Goal: Task Accomplishment & Management: Manage account settings

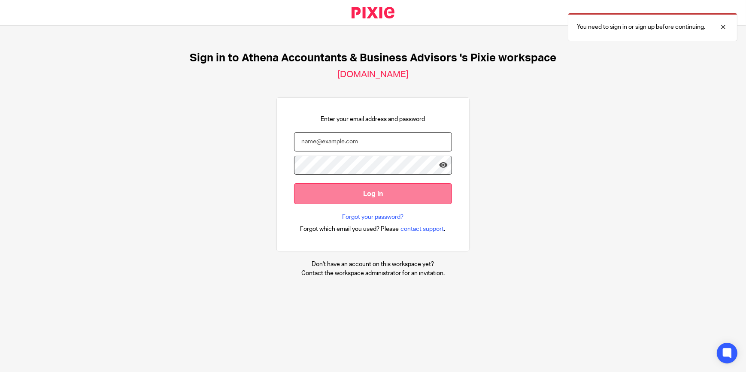
type input "laura@athenaaccountants.co.uk"
click at [354, 188] on input "Log in" at bounding box center [373, 193] width 158 height 21
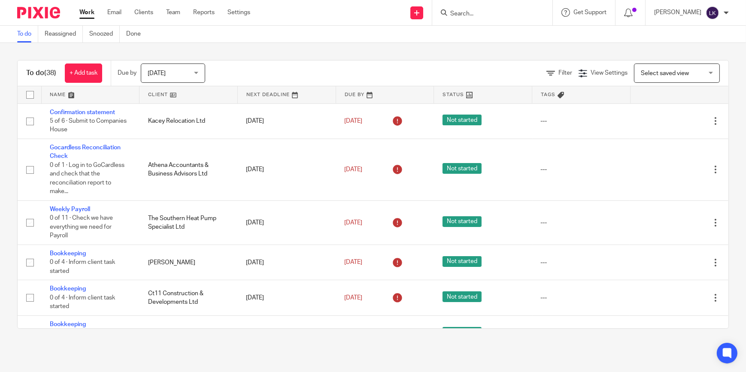
click at [168, 74] on span "Today" at bounding box center [171, 73] width 46 height 18
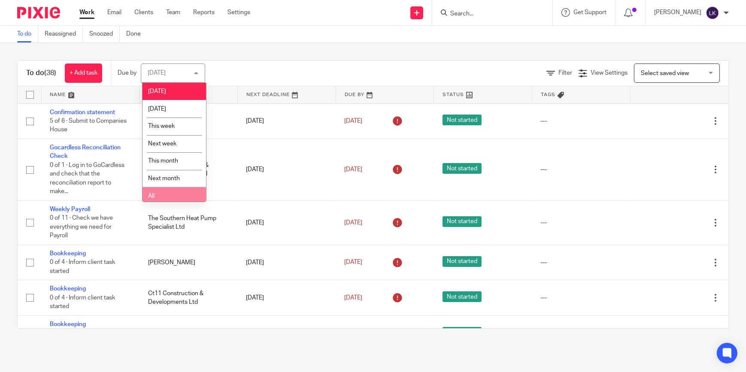
click at [179, 191] on li "All" at bounding box center [175, 196] width 64 height 18
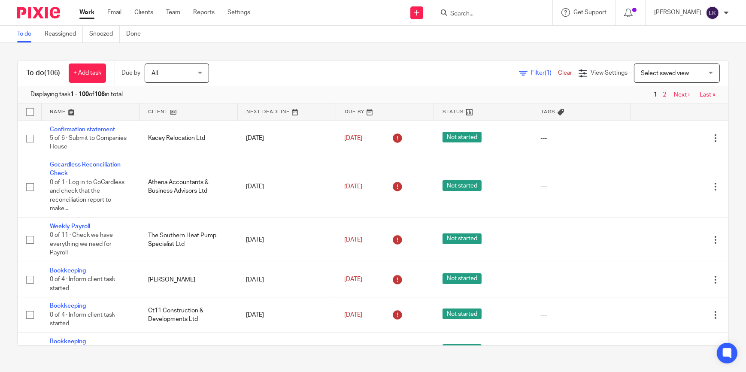
click at [73, 111] on link at bounding box center [91, 111] width 98 height 17
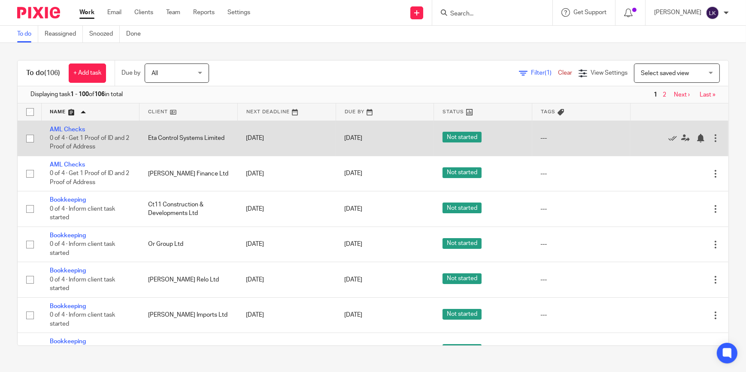
click at [31, 140] on input "checkbox" at bounding box center [30, 138] width 16 height 16
checkbox input "true"
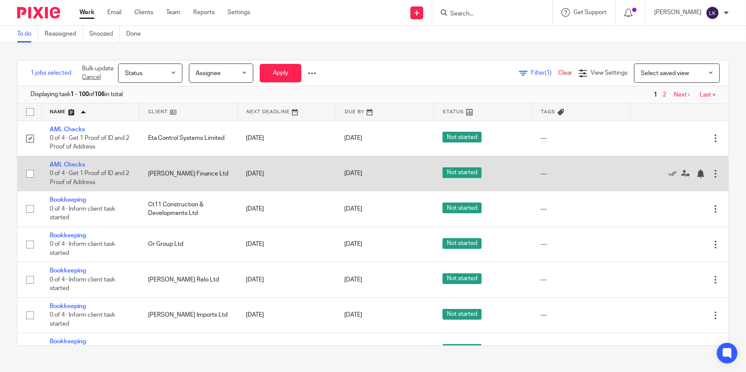
click at [30, 174] on input "checkbox" at bounding box center [30, 174] width 16 height 16
checkbox input "true"
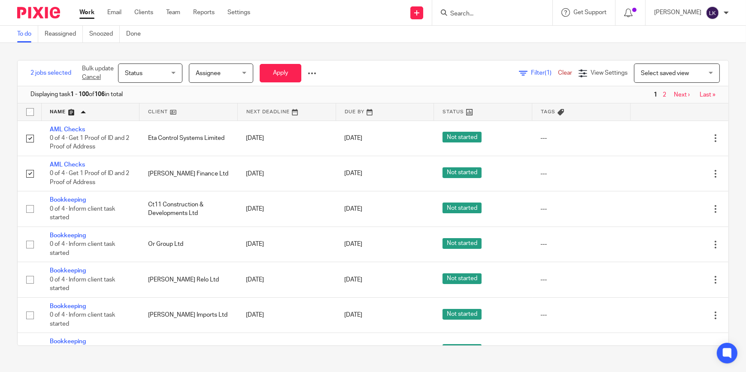
click at [311, 73] on div at bounding box center [312, 73] width 9 height 9
click at [295, 103] on button "Delete" at bounding box center [292, 106] width 45 height 11
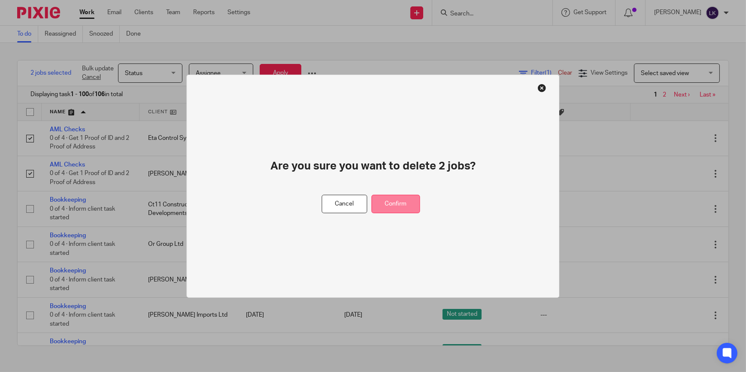
click at [398, 206] on button "Confirm" at bounding box center [396, 204] width 49 height 18
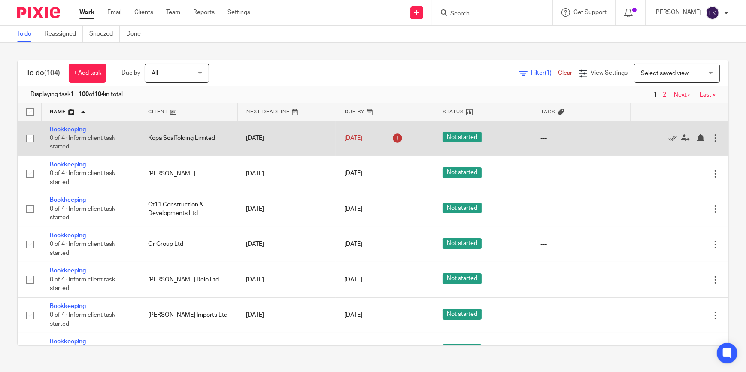
click at [75, 130] on link "Bookkeeping" at bounding box center [68, 130] width 36 height 6
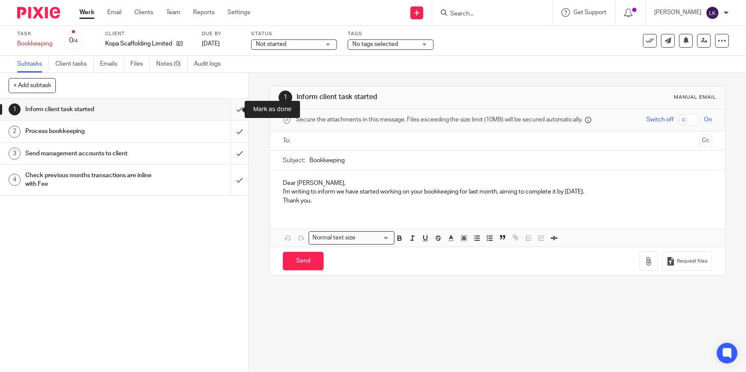
click at [232, 112] on input "submit" at bounding box center [124, 109] width 248 height 21
click at [234, 135] on input "submit" at bounding box center [124, 131] width 248 height 21
click at [232, 151] on input "submit" at bounding box center [124, 153] width 248 height 21
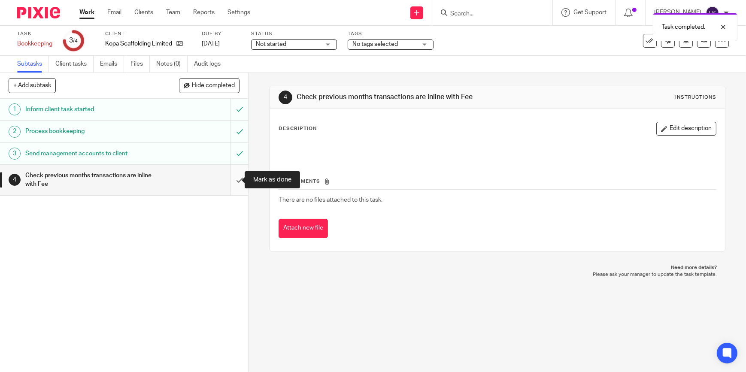
click at [232, 182] on input "submit" at bounding box center [124, 180] width 248 height 30
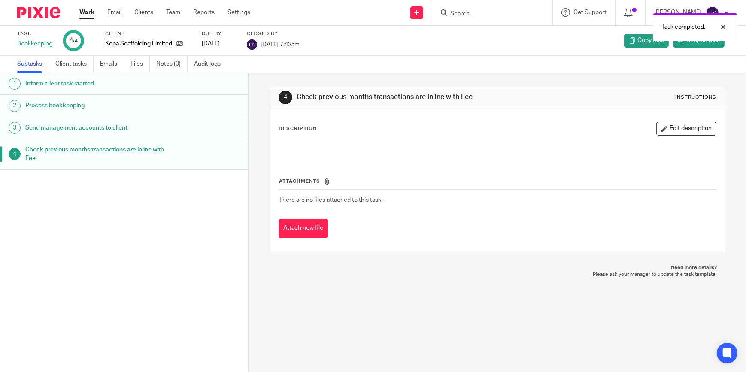
click at [85, 17] on link "Work" at bounding box center [86, 12] width 15 height 9
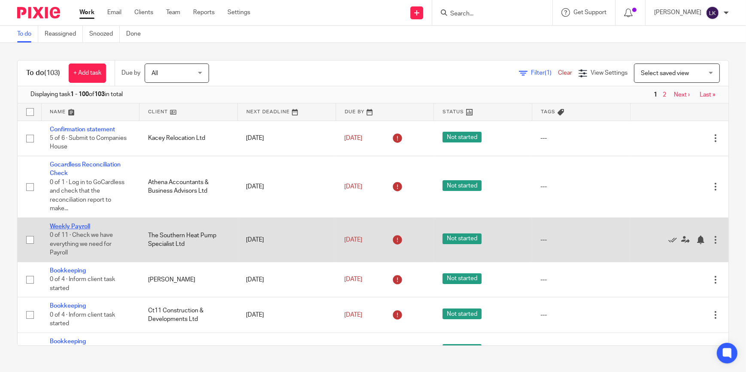
click at [83, 227] on link "Weekly Payroll" at bounding box center [70, 227] width 40 height 6
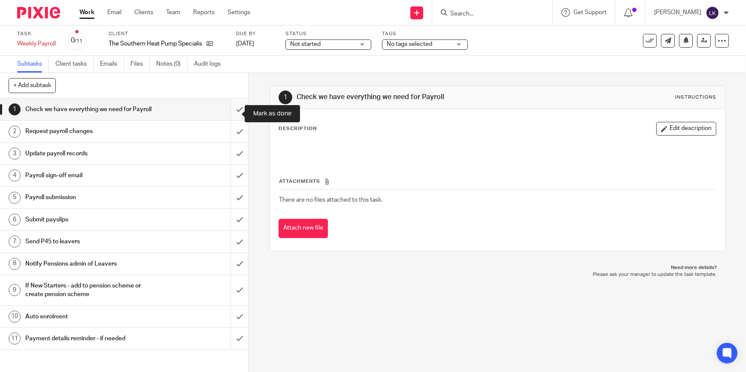
click at [233, 116] on input "submit" at bounding box center [124, 109] width 248 height 21
click at [234, 137] on input "submit" at bounding box center [124, 131] width 248 height 21
click at [235, 156] on input "submit" at bounding box center [124, 153] width 248 height 21
click at [236, 182] on input "submit" at bounding box center [124, 175] width 248 height 21
click at [232, 203] on input "submit" at bounding box center [124, 197] width 248 height 21
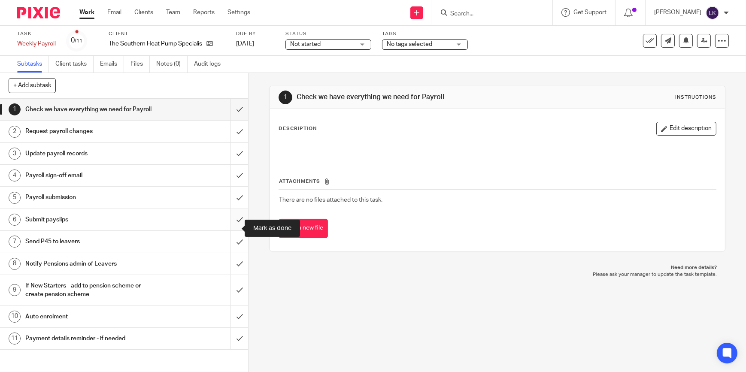
click at [232, 223] on input "submit" at bounding box center [124, 219] width 248 height 21
click at [239, 252] on input "submit" at bounding box center [124, 241] width 248 height 21
click at [234, 272] on input "submit" at bounding box center [124, 263] width 248 height 21
click at [234, 294] on input "submit" at bounding box center [124, 290] width 248 height 30
click at [231, 321] on input "submit" at bounding box center [124, 316] width 248 height 21
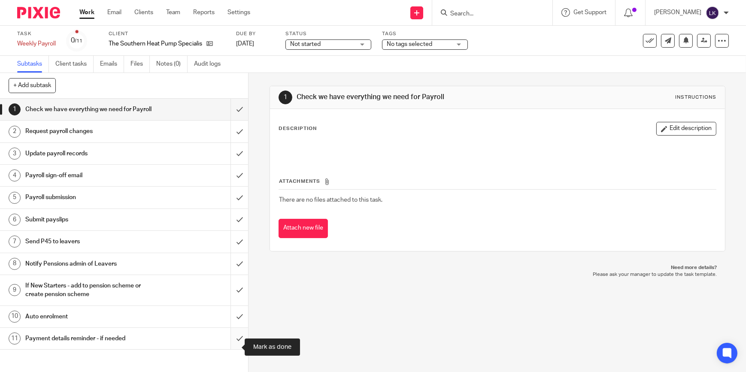
click at [233, 346] on input "submit" at bounding box center [124, 338] width 248 height 21
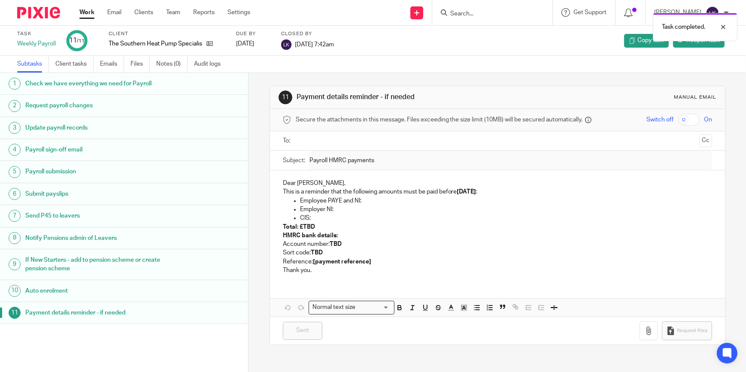
click at [91, 17] on link "Work" at bounding box center [86, 12] width 15 height 9
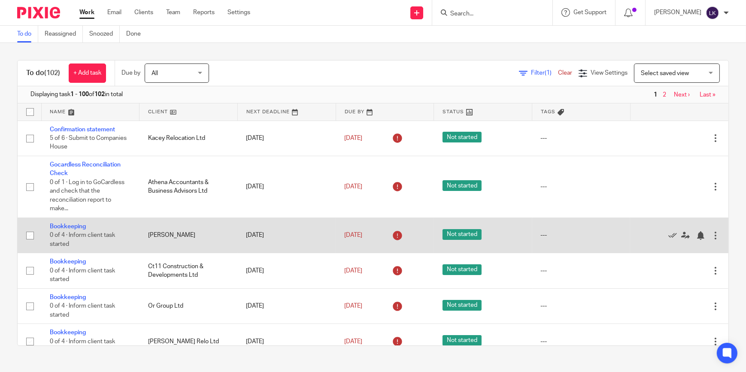
click at [29, 234] on input "checkbox" at bounding box center [30, 236] width 16 height 16
checkbox input "true"
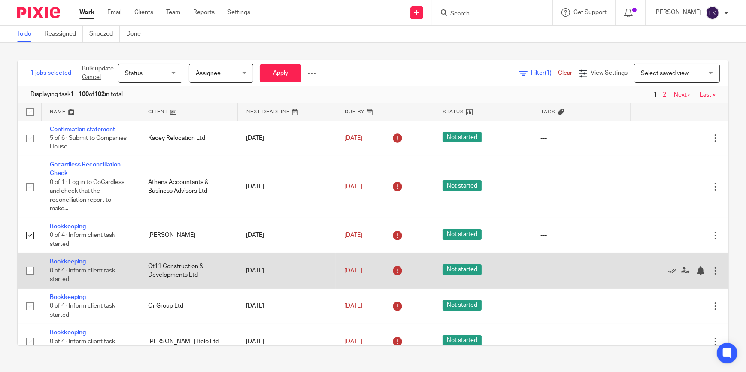
click at [30, 273] on input "checkbox" at bounding box center [30, 271] width 16 height 16
checkbox input "true"
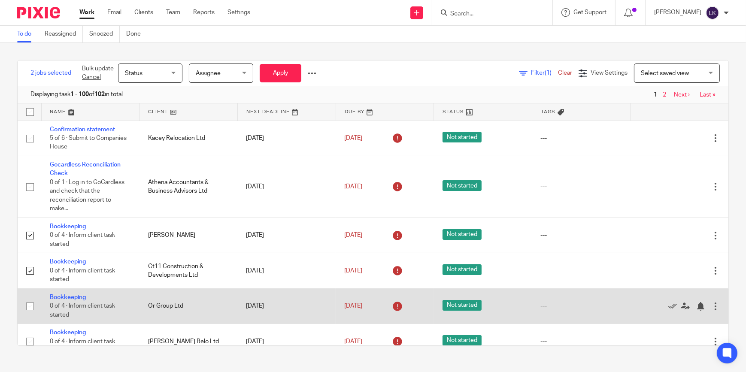
click at [31, 306] on input "checkbox" at bounding box center [30, 306] width 16 height 16
checkbox input "true"
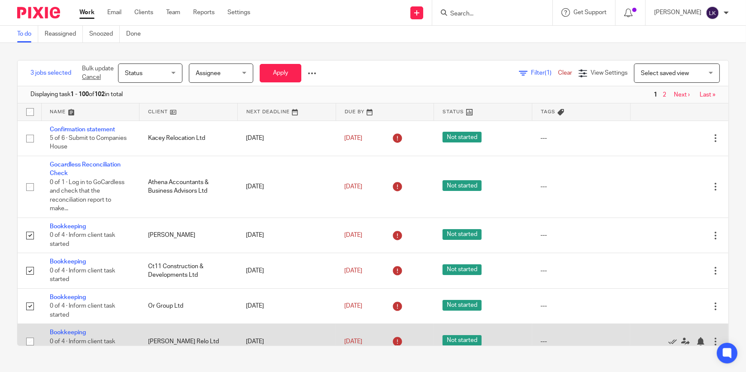
click at [32, 340] on input "checkbox" at bounding box center [30, 342] width 16 height 16
checkbox input "true"
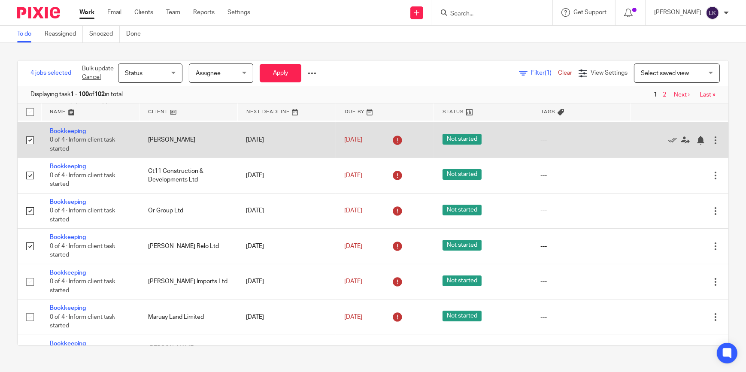
scroll to position [117, 0]
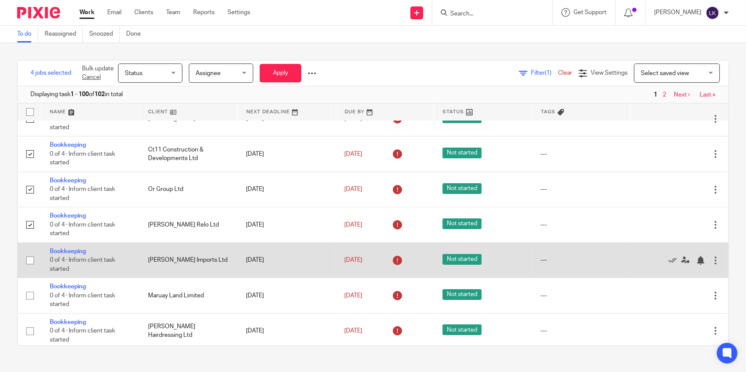
click at [34, 259] on input "checkbox" at bounding box center [30, 260] width 16 height 16
checkbox input "true"
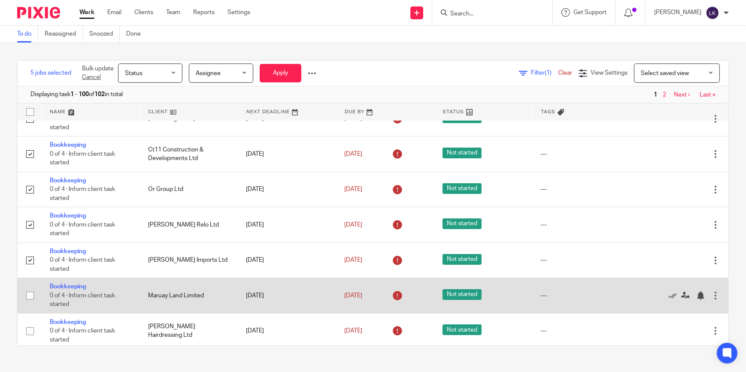
click at [30, 290] on input "checkbox" at bounding box center [30, 296] width 16 height 16
checkbox input "true"
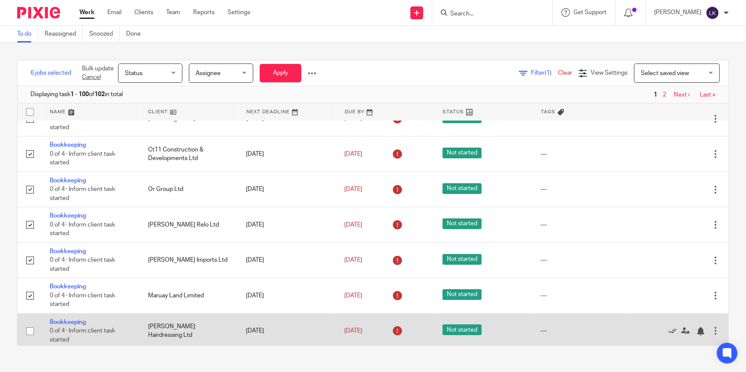
click at [31, 329] on input "checkbox" at bounding box center [30, 331] width 16 height 16
checkbox input "true"
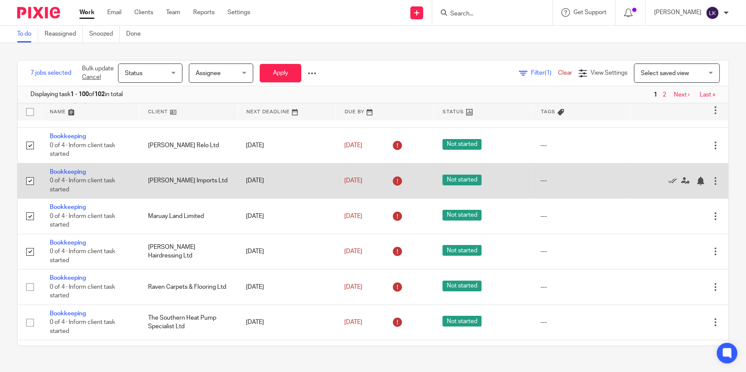
scroll to position [273, 0]
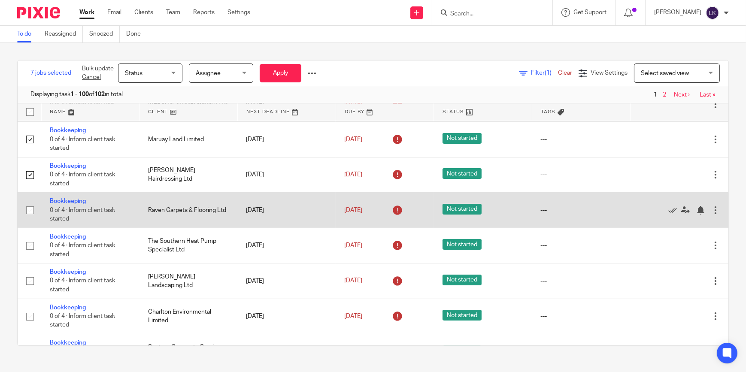
click at [30, 210] on input "checkbox" at bounding box center [30, 210] width 16 height 16
checkbox input "true"
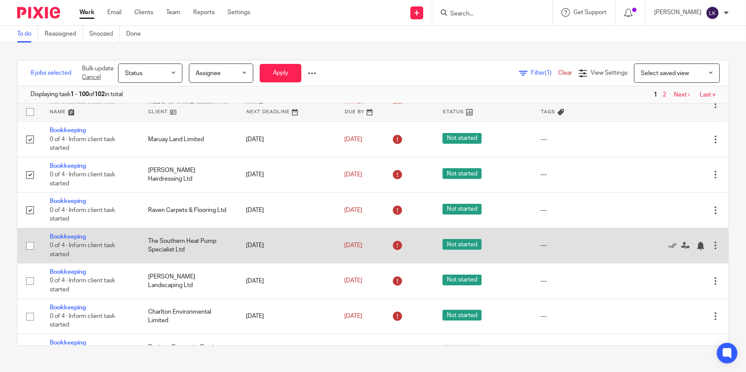
click at [30, 242] on input "checkbox" at bounding box center [30, 246] width 16 height 16
checkbox input "true"
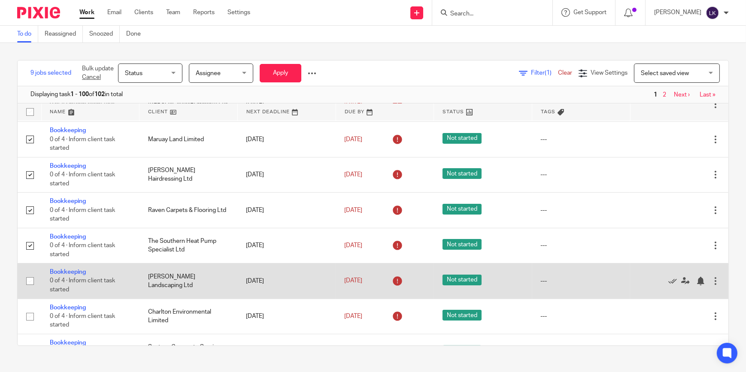
click at [29, 279] on input "checkbox" at bounding box center [30, 281] width 16 height 16
checkbox input "true"
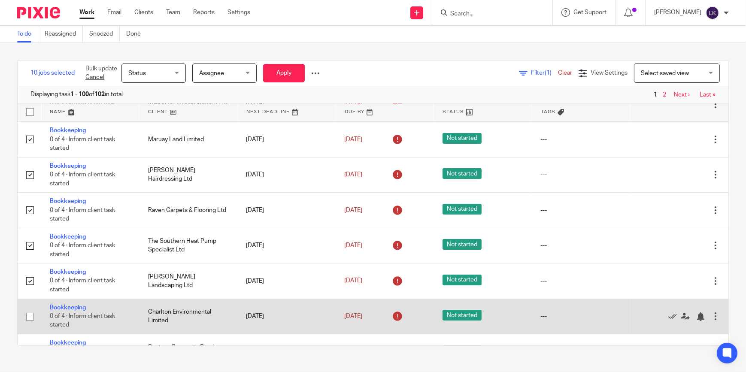
click at [30, 315] on input "checkbox" at bounding box center [30, 317] width 16 height 16
checkbox input "true"
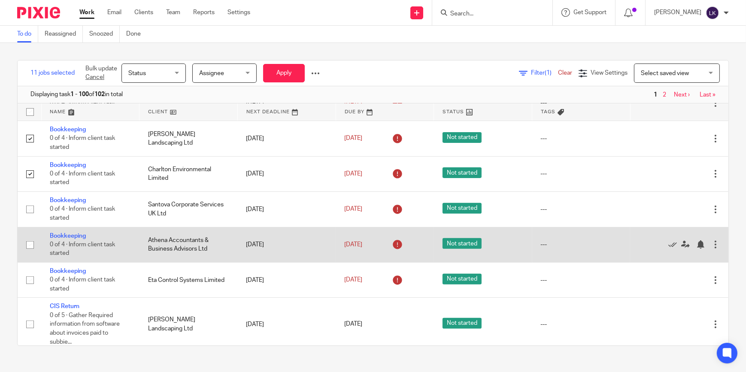
scroll to position [429, 0]
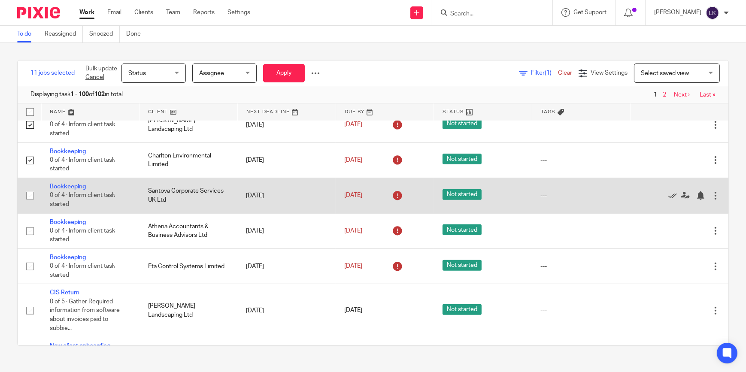
click at [27, 194] on input "checkbox" at bounding box center [30, 196] width 16 height 16
checkbox input "true"
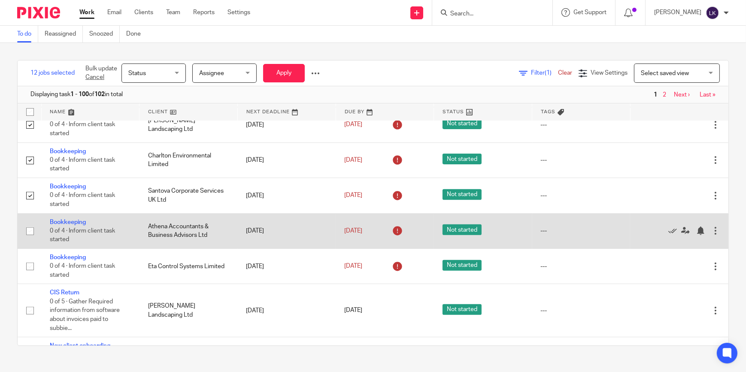
click at [28, 230] on input "checkbox" at bounding box center [30, 231] width 16 height 16
checkbox input "true"
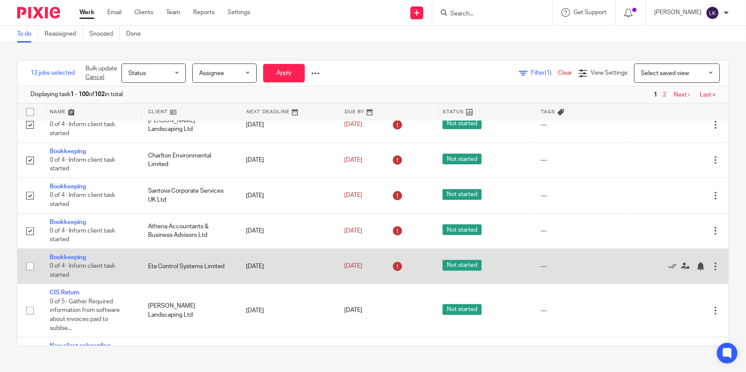
click at [32, 262] on input "checkbox" at bounding box center [30, 266] width 16 height 16
checkbox input "true"
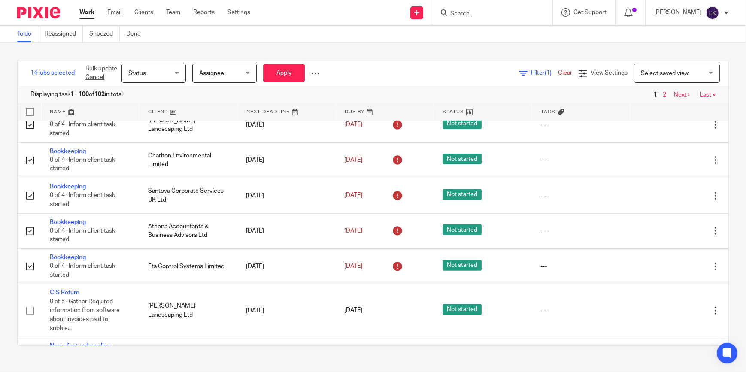
click at [319, 73] on div at bounding box center [315, 73] width 9 height 9
click at [184, 73] on div "Status Status" at bounding box center [153, 73] width 64 height 19
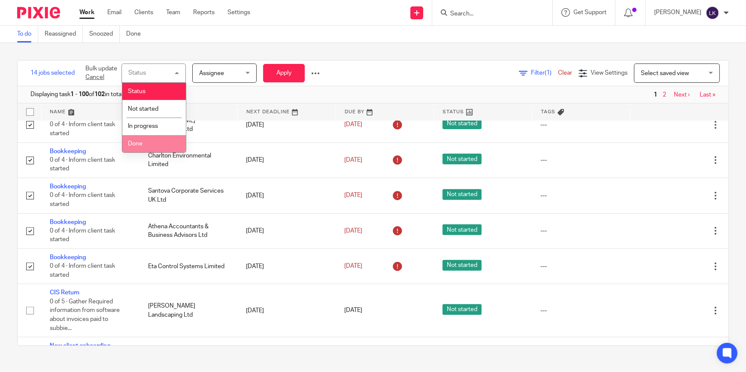
click at [142, 145] on span "Done" at bounding box center [135, 144] width 15 height 6
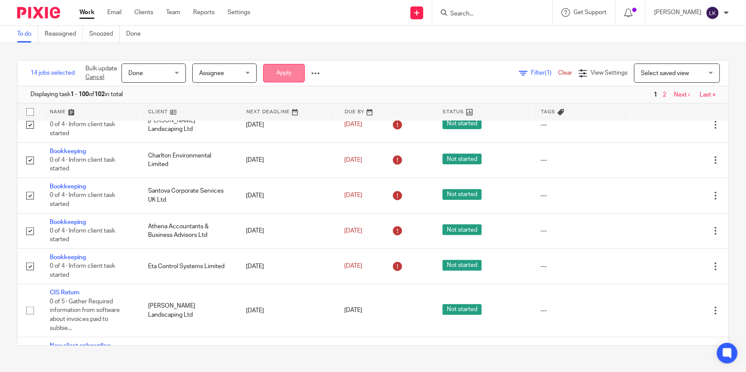
click at [286, 77] on button "Apply" at bounding box center [284, 73] width 42 height 18
